Goal: Use online tool/utility: Utilize a website feature to perform a specific function

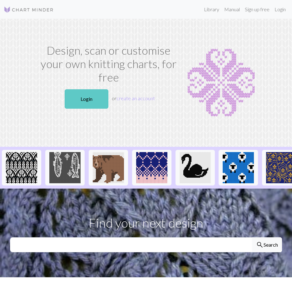
click at [94, 109] on link "Login" at bounding box center [87, 98] width 44 height 19
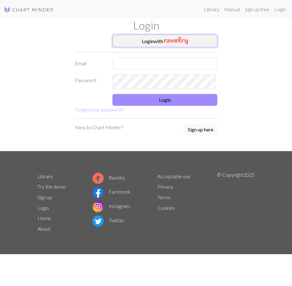
click at [165, 47] on button "Login with" at bounding box center [164, 41] width 105 height 12
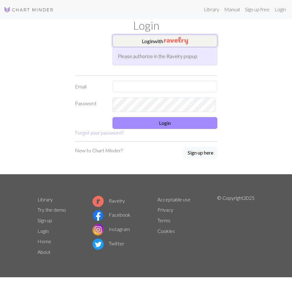
click at [180, 44] on img "button" at bounding box center [176, 40] width 24 height 7
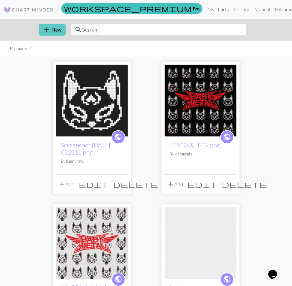
click at [55, 36] on button "add New" at bounding box center [52, 30] width 27 height 12
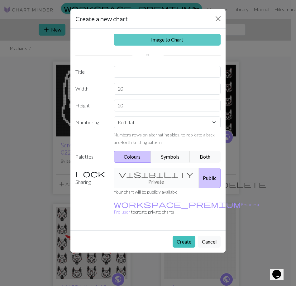
click at [167, 46] on link "Image to Chart" at bounding box center [167, 40] width 107 height 12
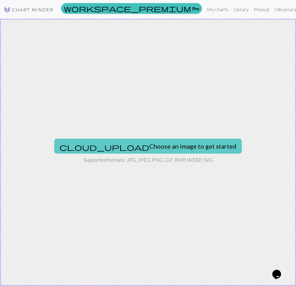
click at [150, 153] on button "cloud_upload Choose an image to get started" at bounding box center [148, 145] width 188 height 15
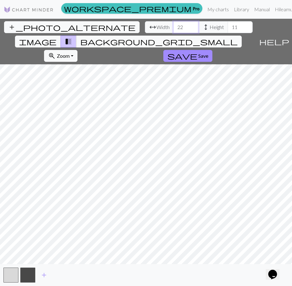
click at [173, 29] on input "22" at bounding box center [185, 27] width 25 height 12
click at [173, 29] on input "37" at bounding box center [185, 27] width 25 height 12
type input "44"
click at [173, 29] on input "44" at bounding box center [185, 27] width 25 height 12
type input "37"
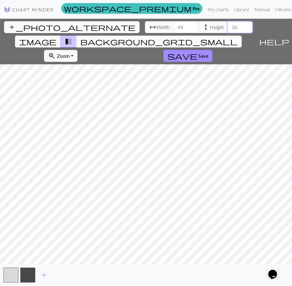
click at [227, 32] on input "37" at bounding box center [239, 27] width 25 height 12
click at [0, 171] on html "This website uses cookies to ensure you get the best experience on our website.…" at bounding box center [146, 143] width 292 height 286
click at [173, 30] on input "52" at bounding box center [185, 27] width 25 height 12
click at [173, 30] on input "64" at bounding box center [185, 27] width 25 height 12
click at [173, 31] on input "87" at bounding box center [185, 27] width 25 height 12
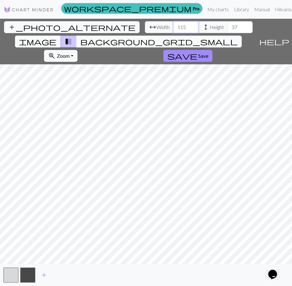
click at [173, 31] on input "115" at bounding box center [185, 27] width 25 height 12
click at [173, 33] on input "114" at bounding box center [185, 27] width 25 height 12
click at [173, 33] on input "113" at bounding box center [185, 27] width 25 height 12
click at [173, 33] on input "112" at bounding box center [185, 27] width 25 height 12
click at [173, 33] on input "111" at bounding box center [185, 27] width 25 height 12
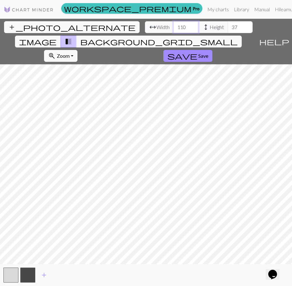
click at [173, 33] on input "110" at bounding box center [185, 27] width 25 height 12
click at [173, 33] on input "109" at bounding box center [185, 27] width 25 height 12
click at [173, 33] on input "108" at bounding box center [185, 27] width 25 height 12
click at [173, 33] on input "107" at bounding box center [185, 27] width 25 height 12
click at [173, 33] on input "106" at bounding box center [185, 27] width 25 height 12
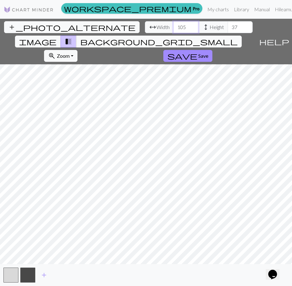
click at [173, 33] on input "105" at bounding box center [185, 27] width 25 height 12
click at [173, 33] on input "104" at bounding box center [185, 27] width 25 height 12
click at [173, 33] on input "103" at bounding box center [185, 27] width 25 height 12
click at [173, 33] on input "102" at bounding box center [185, 27] width 25 height 12
click at [173, 33] on input "101" at bounding box center [185, 27] width 25 height 12
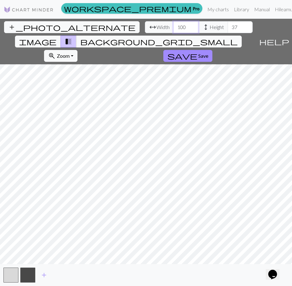
type input "100"
click at [173, 33] on input "100" at bounding box center [185, 27] width 25 height 12
click at [227, 32] on input "36" at bounding box center [239, 27] width 25 height 12
click at [227, 30] on input "37" at bounding box center [239, 27] width 25 height 12
click at [227, 30] on input "38" at bounding box center [239, 27] width 25 height 12
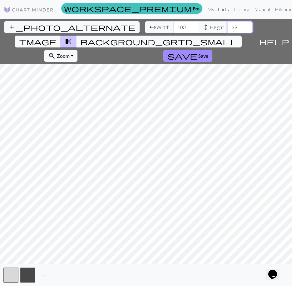
click at [227, 30] on input "39" at bounding box center [239, 27] width 25 height 12
click at [227, 30] on input "40" at bounding box center [239, 27] width 25 height 12
click at [227, 33] on input "39" at bounding box center [239, 27] width 25 height 12
type input "40"
click at [227, 30] on input "40" at bounding box center [239, 27] width 25 height 12
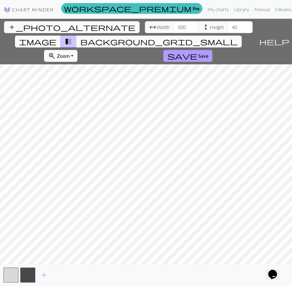
click at [198, 54] on span "Save" at bounding box center [203, 56] width 10 height 6
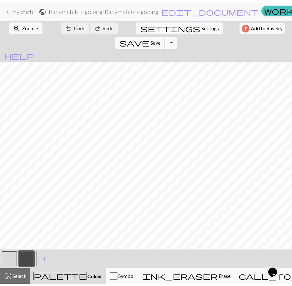
scroll to position [0, 16]
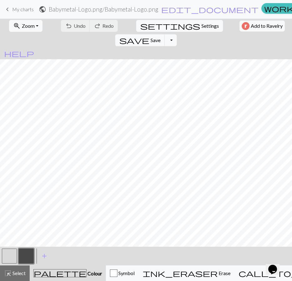
click at [22, 12] on span "My charts" at bounding box center [23, 9] width 22 height 6
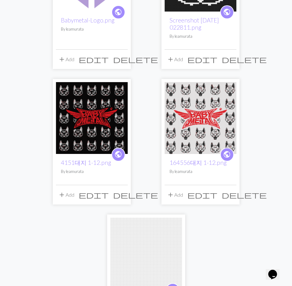
scroll to position [94, 0]
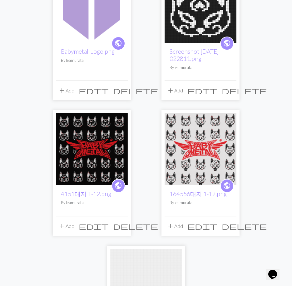
click at [78, 36] on img at bounding box center [92, 7] width 72 height 72
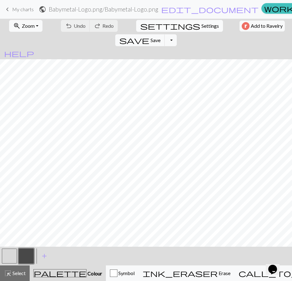
click at [201, 30] on span "Settings" at bounding box center [209, 25] width 17 height 7
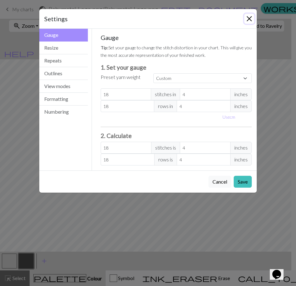
click at [249, 24] on button "Close" at bounding box center [250, 19] width 10 height 10
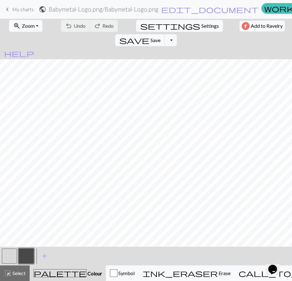
click at [42, 11] on div "keyboard_arrow_left My charts public Babymetal-Logo.png / Babymetal-Logo.png ed…" at bounding box center [146, 9] width 292 height 12
click at [11, 12] on span "keyboard_arrow_left" at bounding box center [7, 9] width 7 height 9
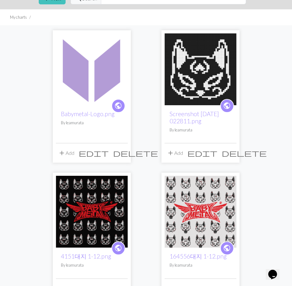
scroll to position [94, 0]
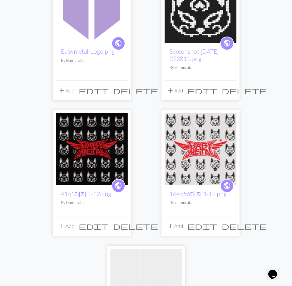
click at [118, 96] on button "delete" at bounding box center [135, 91] width 49 height 12
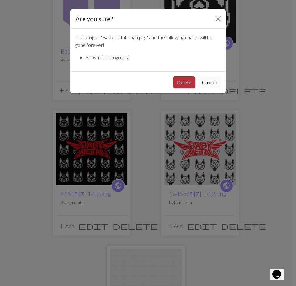
click at [187, 88] on button "Delete" at bounding box center [184, 82] width 22 height 12
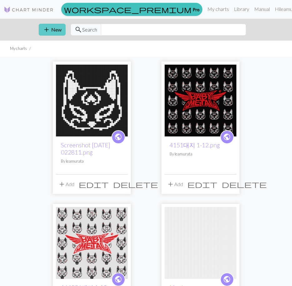
click at [55, 36] on button "add New" at bounding box center [52, 30] width 27 height 12
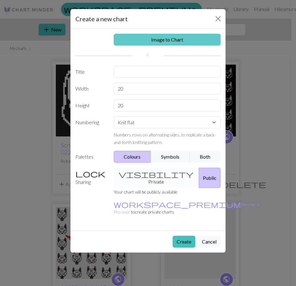
click at [141, 45] on link "Image to Chart" at bounding box center [167, 40] width 107 height 12
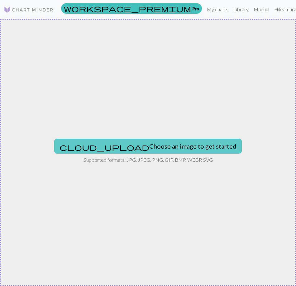
click at [134, 140] on button "cloud_upload Choose an image to get started" at bounding box center [148, 145] width 188 height 15
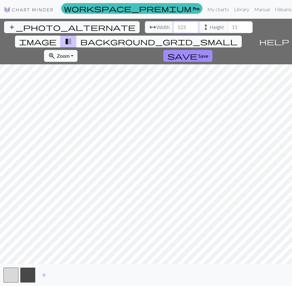
click at [173, 31] on input "123" at bounding box center [185, 27] width 25 height 12
click at [173, 31] on input "124" at bounding box center [185, 27] width 25 height 12
click at [173, 31] on input "125" at bounding box center [185, 27] width 25 height 12
click at [173, 31] on input "126" at bounding box center [185, 27] width 25 height 12
type input "125"
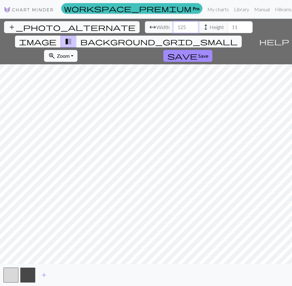
click at [173, 33] on input "125" at bounding box center [185, 27] width 25 height 12
click at [0, 161] on html "This website uses cookies to ensure you get the best experience on our website.…" at bounding box center [146, 143] width 292 height 286
click at [291, 163] on html "This website uses cookies to ensure you get the best experience on our website.…" at bounding box center [146, 143] width 292 height 286
click at [227, 29] on input "56" at bounding box center [239, 27] width 25 height 12
click at [227, 29] on input "57" at bounding box center [239, 27] width 25 height 12
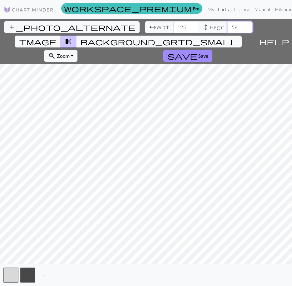
click at [227, 29] on input "58" at bounding box center [239, 27] width 25 height 12
click at [227, 29] on input "59" at bounding box center [239, 27] width 25 height 12
click at [227, 33] on input "58" at bounding box center [239, 27] width 25 height 12
click at [227, 33] on input "57" at bounding box center [239, 27] width 25 height 12
click at [227, 33] on input "56" at bounding box center [239, 27] width 25 height 12
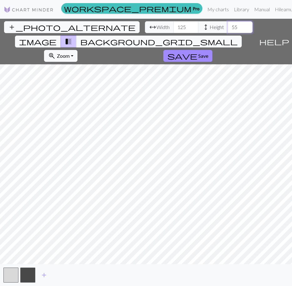
click at [227, 33] on input "55" at bounding box center [239, 27] width 25 height 12
click at [227, 30] on input "56" at bounding box center [239, 27] width 25 height 12
click at [227, 30] on input "57" at bounding box center [239, 27] width 25 height 12
click at [227, 33] on input "57" at bounding box center [239, 27] width 25 height 12
click at [227, 33] on input "56" at bounding box center [239, 27] width 25 height 12
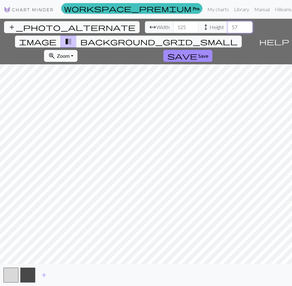
click at [227, 30] on input "57" at bounding box center [239, 27] width 25 height 12
click at [227, 30] on input "58" at bounding box center [239, 27] width 25 height 12
type input "57"
click at [227, 33] on input "57" at bounding box center [239, 27] width 25 height 12
drag, startPoint x: 136, startPoint y: 45, endPoint x: 103, endPoint y: 54, distance: 34.9
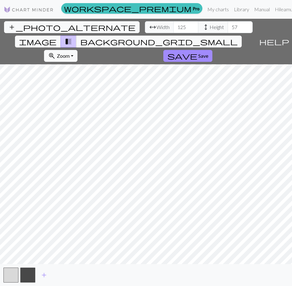
click at [103, 54] on div "add_photo_alternate Change image arrow_range Width 125 height Height 57 image t…" at bounding box center [128, 42] width 256 height 46
click at [44, 276] on span "add" at bounding box center [43, 274] width 7 height 9
click at [45, 277] on button "button" at bounding box center [44, 274] width 15 height 15
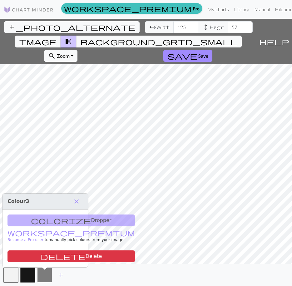
click at [48, 272] on button "button" at bounding box center [44, 274] width 15 height 15
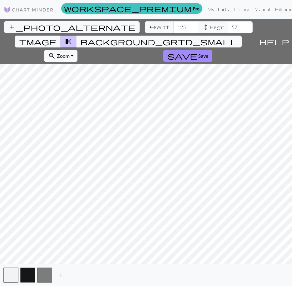
drag, startPoint x: 50, startPoint y: 271, endPoint x: 51, endPoint y: 267, distance: 3.8
click at [50, 271] on button "button" at bounding box center [44, 274] width 15 height 15
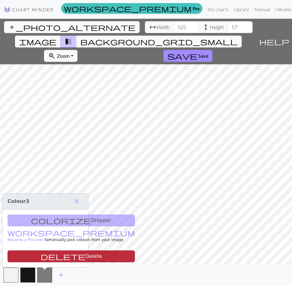
click at [54, 254] on button "delete Delete" at bounding box center [70, 256] width 127 height 12
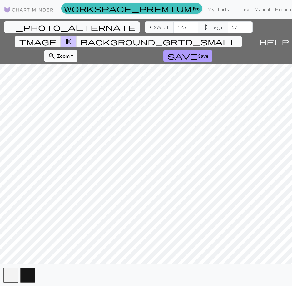
click at [198, 53] on span "Save" at bounding box center [203, 56] width 10 height 6
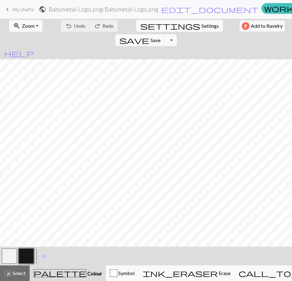
scroll to position [0, 82]
click at [14, 262] on button "button" at bounding box center [9, 256] width 15 height 15
click at [74, 29] on span "Undo" at bounding box center [80, 26] width 12 height 6
click at [30, 257] on button "button" at bounding box center [26, 256] width 15 height 15
drag, startPoint x: 14, startPoint y: 260, endPoint x: 32, endPoint y: 252, distance: 19.8
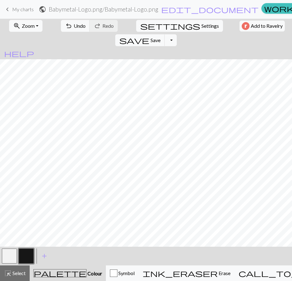
click at [14, 260] on button "button" at bounding box center [9, 256] width 15 height 15
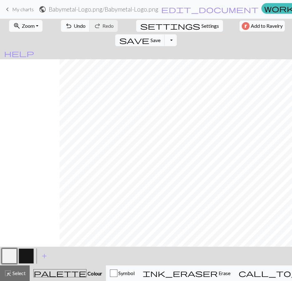
scroll to position [0, 142]
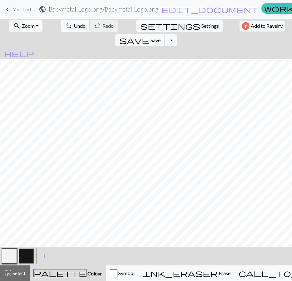
click at [30, 263] on button "button" at bounding box center [26, 256] width 15 height 15
click at [12, 260] on button "button" at bounding box center [9, 256] width 15 height 15
click at [149, 36] on span "save" at bounding box center [134, 40] width 30 height 9
click at [176, 34] on button "Toggle Dropdown" at bounding box center [170, 40] width 12 height 12
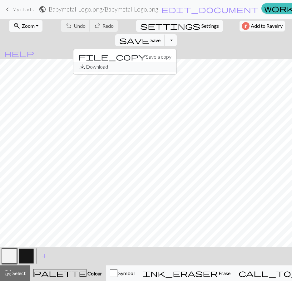
click at [176, 62] on button "save_alt Download" at bounding box center [124, 67] width 103 height 10
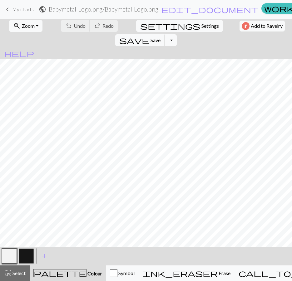
click at [264, 265] on div "< > add Add a colour" at bounding box center [146, 256] width 292 height 19
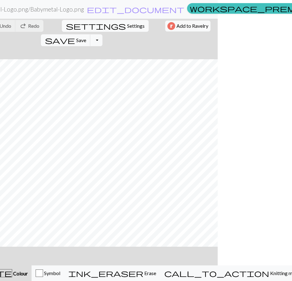
click at [217, 275] on html "This website uses cookies to ensure you get the best experience on our website.…" at bounding box center [72, 140] width 292 height 281
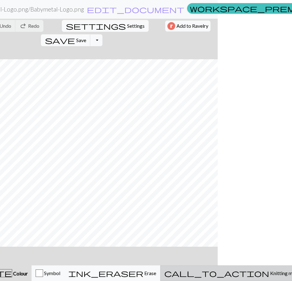
click at [269, 275] on span "Knitting mode" at bounding box center [284, 273] width 31 height 6
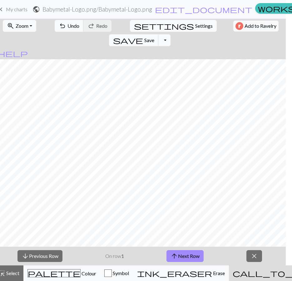
scroll to position [0, 7]
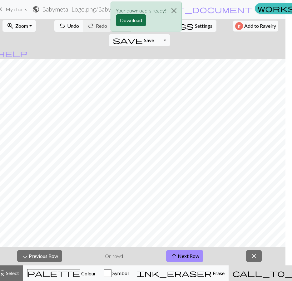
click at [129, 25] on button "Download" at bounding box center [131, 20] width 30 height 12
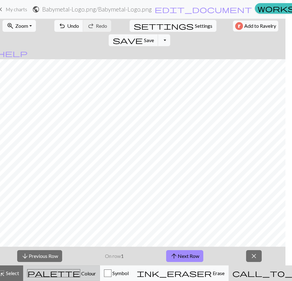
click at [48, 275] on span "palette" at bounding box center [53, 273] width 52 height 9
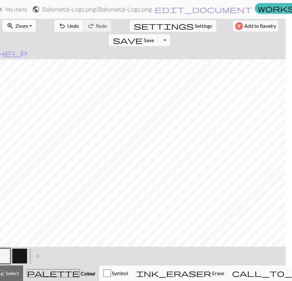
click at [24, 262] on button "button" at bounding box center [19, 256] width 15 height 15
click at [5, 259] on button "button" at bounding box center [2, 256] width 15 height 15
click at [24, 259] on button "button" at bounding box center [19, 256] width 15 height 15
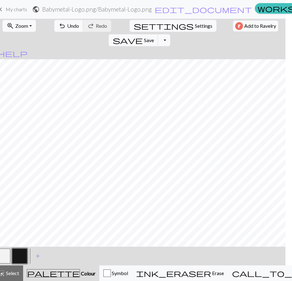
click at [7, 257] on button "button" at bounding box center [2, 256] width 15 height 15
click at [24, 254] on button "button" at bounding box center [19, 256] width 15 height 15
click at [158, 34] on button "save Save Save" at bounding box center [134, 40] width 50 height 12
click at [170, 34] on button "Toggle Dropdown" at bounding box center [164, 40] width 12 height 12
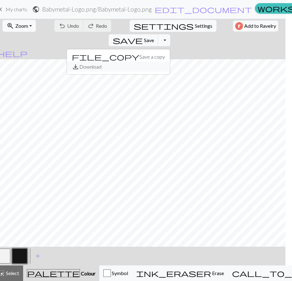
click at [170, 62] on button "save_alt Download" at bounding box center [118, 67] width 103 height 10
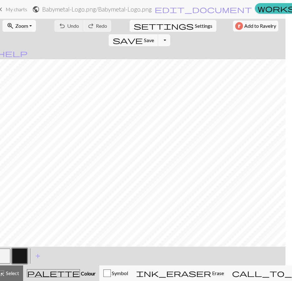
drag, startPoint x: 6, startPoint y: 259, endPoint x: 25, endPoint y: 245, distance: 23.8
click at [6, 259] on button "button" at bounding box center [2, 256] width 15 height 15
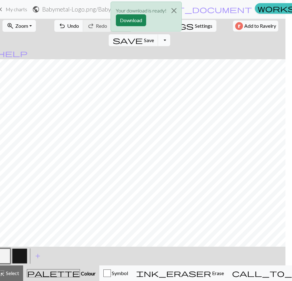
click at [259, 28] on div "Your download is ready! Download" at bounding box center [146, 18] width 292 height 36
click at [180, 14] on button "Close" at bounding box center [173, 10] width 15 height 17
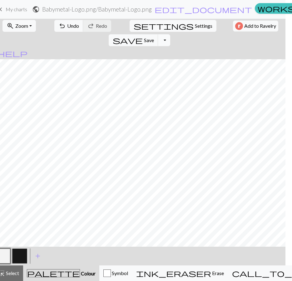
click at [170, 34] on button "Toggle Dropdown" at bounding box center [164, 40] width 12 height 12
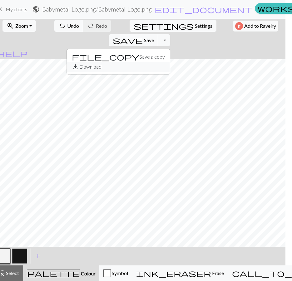
click at [170, 62] on button "save_alt Download" at bounding box center [118, 67] width 103 height 10
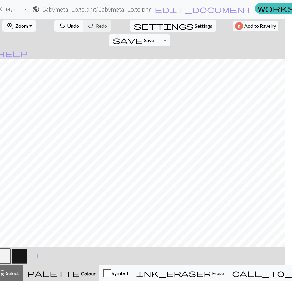
click at [158, 36] on button "save Save Save" at bounding box center [134, 40] width 50 height 12
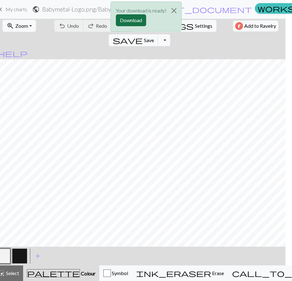
click at [134, 26] on button "Download" at bounding box center [131, 20] width 30 height 12
